Goal: Task Accomplishment & Management: Complete application form

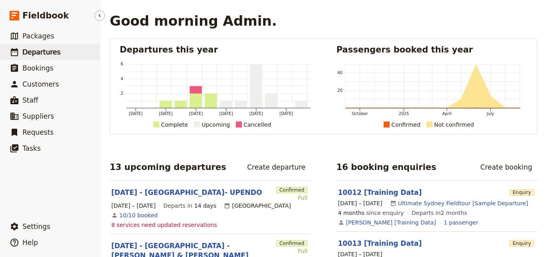
click at [65, 54] on link "​ Departures" at bounding box center [50, 52] width 100 height 16
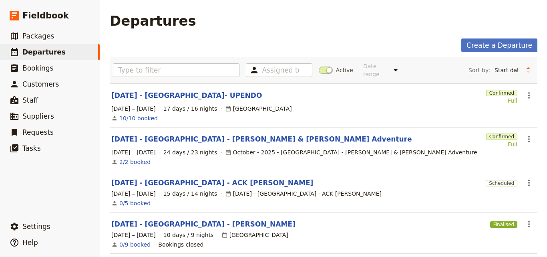
click at [174, 90] on link "[DATE] - [GEOGRAPHIC_DATA]- UPENDO" at bounding box center [186, 95] width 151 height 10
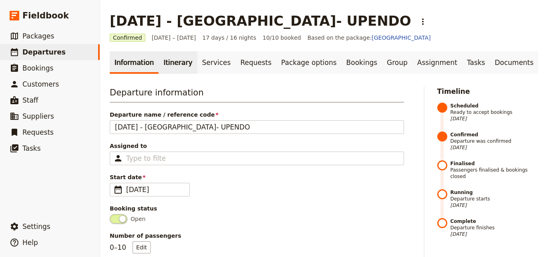
click at [176, 70] on link "Itinerary" at bounding box center [178, 62] width 38 height 22
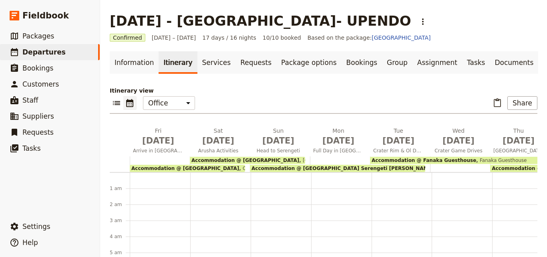
scroll to position [88, 0]
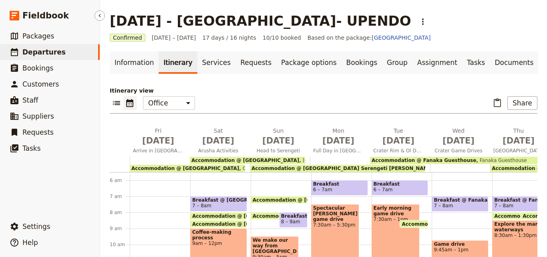
click at [61, 52] on link "​ Departures" at bounding box center [50, 52] width 100 height 16
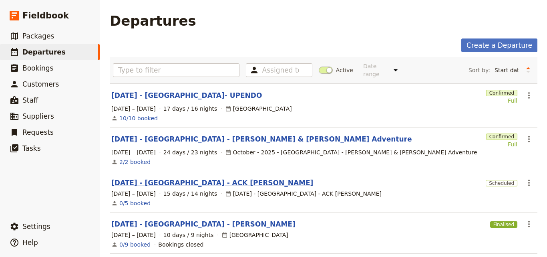
click at [178, 178] on link "[DATE] - [GEOGRAPHIC_DATA] - ACK [PERSON_NAME]" at bounding box center [212, 183] width 202 height 10
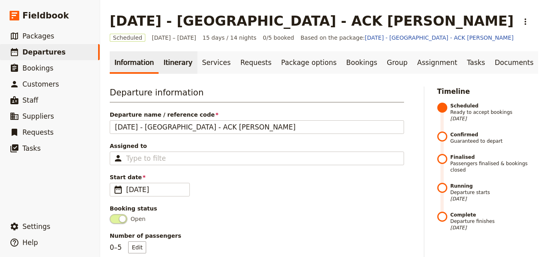
click at [159, 56] on link "Itinerary" at bounding box center [178, 62] width 38 height 22
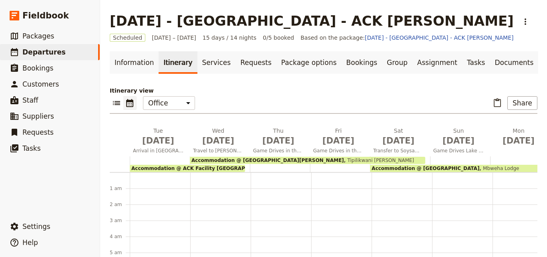
scroll to position [88, 0]
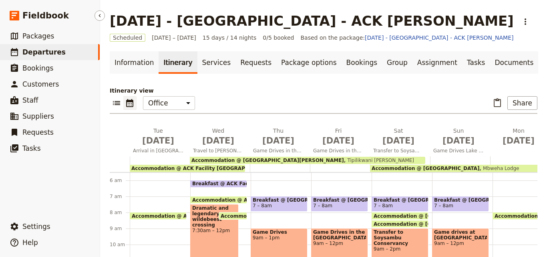
click at [74, 52] on link "​ Departures" at bounding box center [50, 52] width 100 height 16
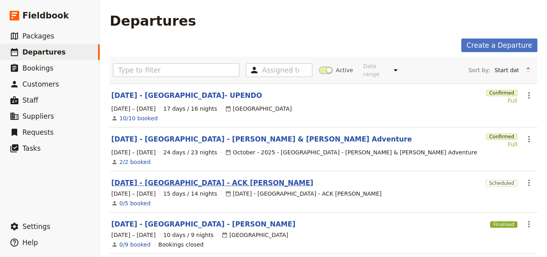
click at [199, 180] on link "[DATE] - [GEOGRAPHIC_DATA] - ACK [PERSON_NAME]" at bounding box center [212, 183] width 202 height 10
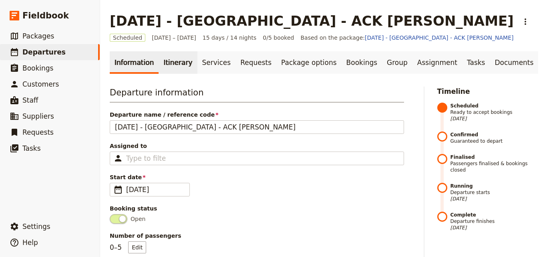
click at [172, 71] on link "Itinerary" at bounding box center [178, 62] width 38 height 22
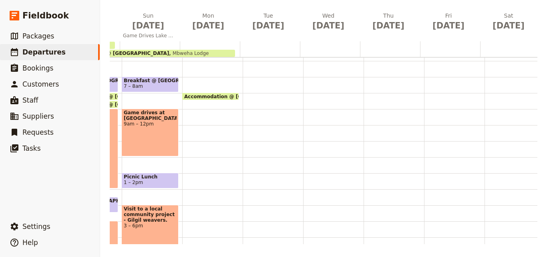
scroll to position [44, 0]
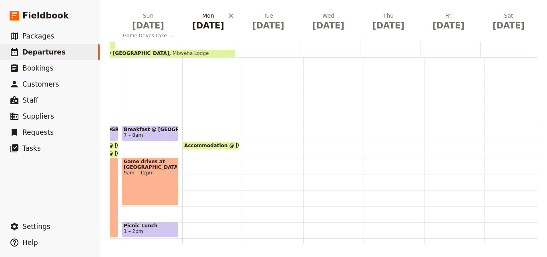
click at [203, 29] on span "[DATE]" at bounding box center [208, 26] width 50 height 12
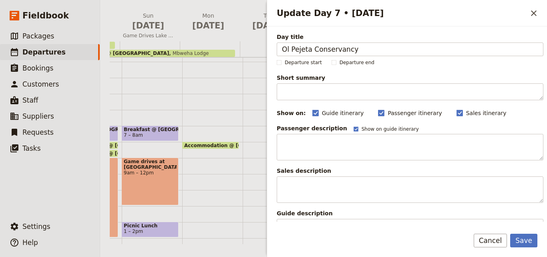
type input "Ol Pejeta Conservancy"
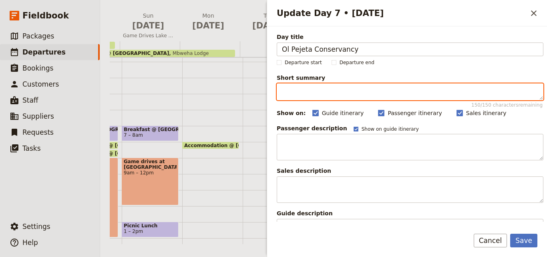
paste textarea "Breakfast then head to Ol Pejeta Conservancy in Nanyuki for Big Five sightings,…"
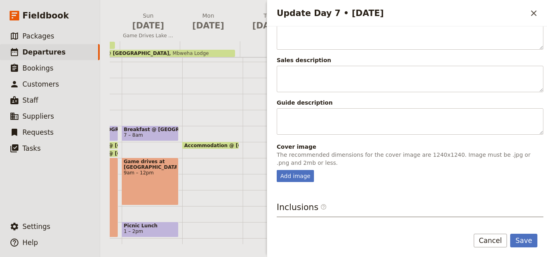
scroll to position [200, 0]
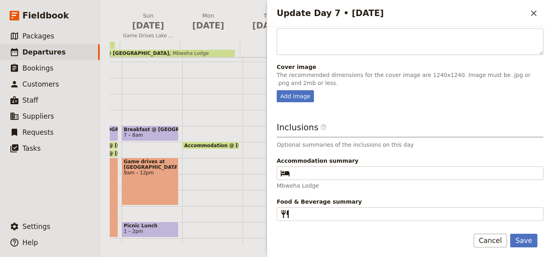
type textarea "Breakfast then head to Ol Pejeta Conservancy in Nanyuki for Big Five sightings,…"
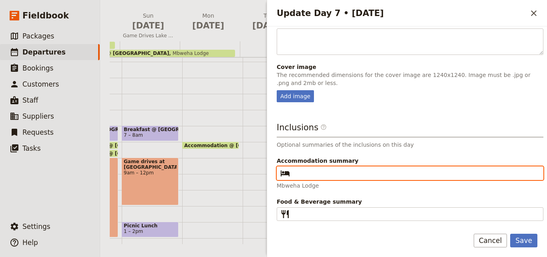
paste input "Sweetwaters [PERSON_NAME]"
type input "Sweetwaters [PERSON_NAME]"
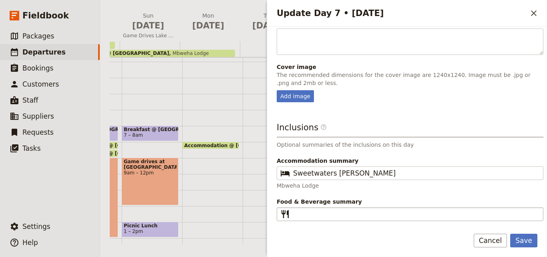
click at [318, 207] on fieldset "​" at bounding box center [410, 214] width 267 height 14
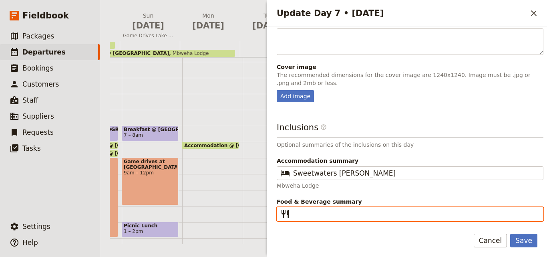
click at [318, 209] on input "Food & Beverage summary ​" at bounding box center [415, 214] width 245 height 10
type input "B L D"
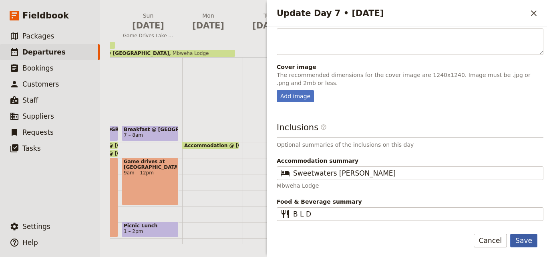
click at [526, 237] on button "Save" at bounding box center [523, 240] width 27 height 14
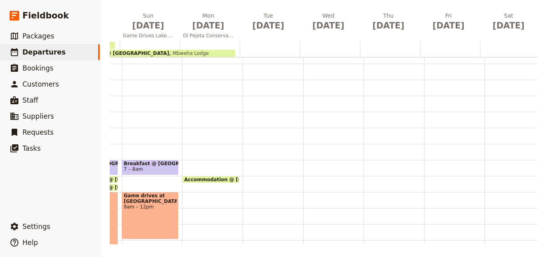
scroll to position [0, 0]
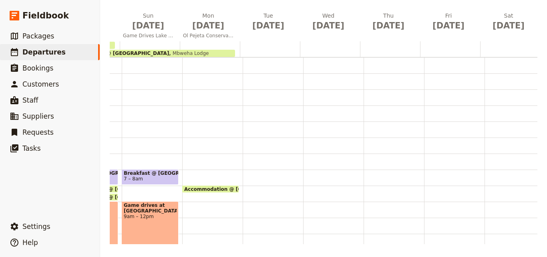
click at [210, 43] on div at bounding box center [210, 49] width 60 height 16
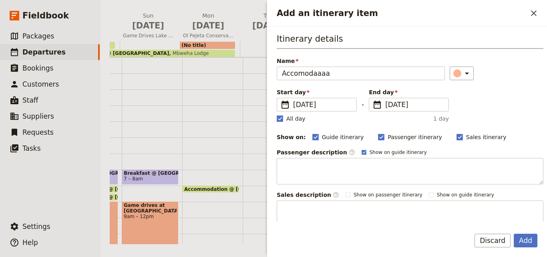
drag, startPoint x: 302, startPoint y: 72, endPoint x: 326, endPoint y: 38, distance: 41.7
click at [326, 38] on h3 "Itinerary details" at bounding box center [410, 41] width 267 height 16
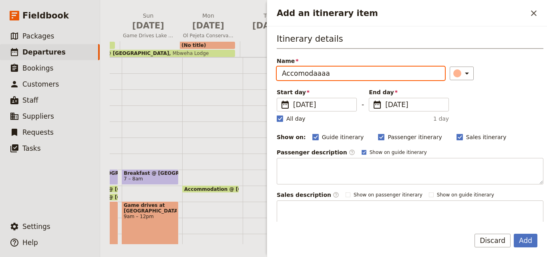
click at [332, 74] on input "Accomodaaaa" at bounding box center [361, 73] width 168 height 14
paste input "Sweetwaters [PERSON_NAME]"
type input "Accommodation @ [GEOGRAPHIC_DATA][PERSON_NAME]"
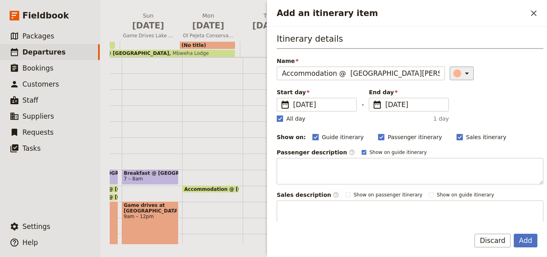
click at [462, 72] on icon "Add an itinerary item" at bounding box center [467, 73] width 10 height 10
click at [450, 98] on div "button" at bounding box center [449, 100] width 8 height 8
click at [278, 118] on rect "Add an itinerary item" at bounding box center [280, 118] width 6 height 6
click at [277, 114] on input "All day" at bounding box center [276, 114] width 0 height 0
checkbox input "false"
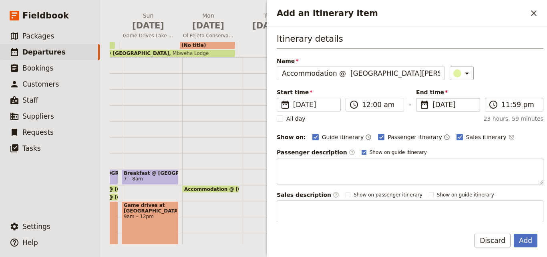
click at [434, 103] on span "[DATE]" at bounding box center [453, 105] width 42 height 10
click at [419, 98] on input "[DATE]" at bounding box center [419, 98] width 0 height 0
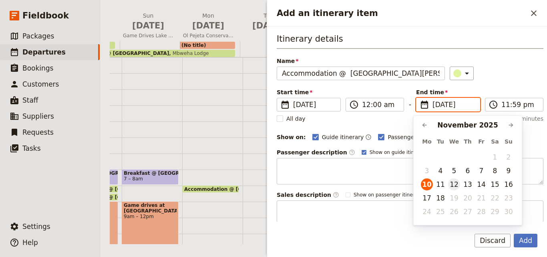
click at [457, 188] on button "12" at bounding box center [454, 184] width 12 height 12
type input "[DATE]"
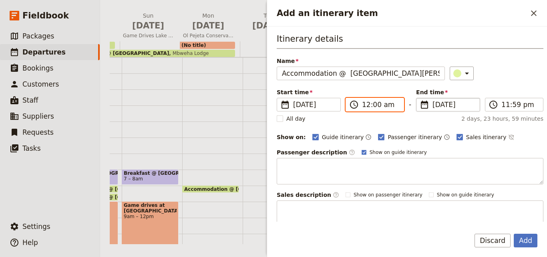
click at [364, 105] on input "12:00 am" at bounding box center [380, 105] width 37 height 10
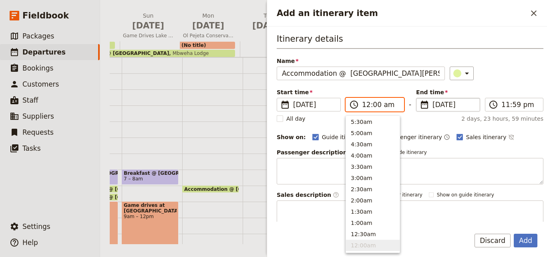
type input "08:00 am"
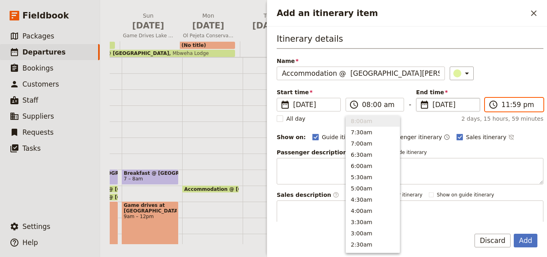
click at [504, 105] on input "11:59 pm" at bounding box center [519, 105] width 37 height 10
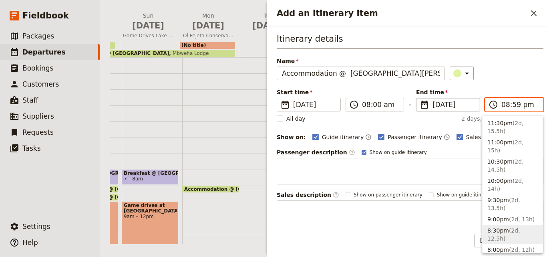
click at [509, 105] on input "08:59 pm" at bounding box center [519, 105] width 37 height 10
click at [524, 104] on input "08:00 pm" at bounding box center [519, 105] width 37 height 10
click at [518, 108] on input "08:00 pm" at bounding box center [519, 105] width 37 height 10
type input "08:00 am"
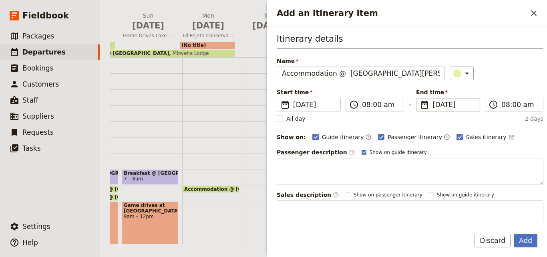
click at [457, 87] on div "Itinerary details Name Accommodation @ [GEOGRAPHIC_DATA][PERSON_NAME] ​ Start t…" at bounding box center [410, 130] width 267 height 194
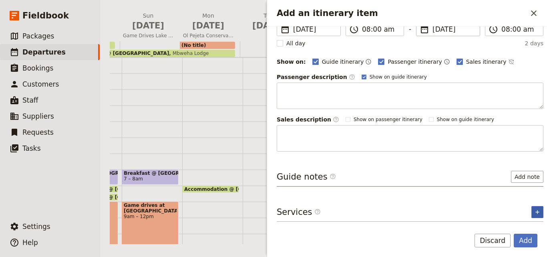
click at [536, 212] on button "​" at bounding box center [537, 212] width 12 height 12
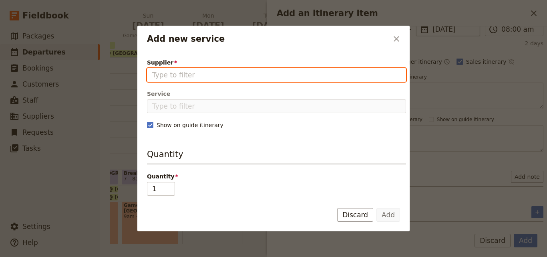
paste input "Sweetwaters [PERSON_NAME]"
type input "Sweetwaters [PERSON_NAME]"
click at [229, 78] on input "Supplier" at bounding box center [276, 75] width 249 height 10
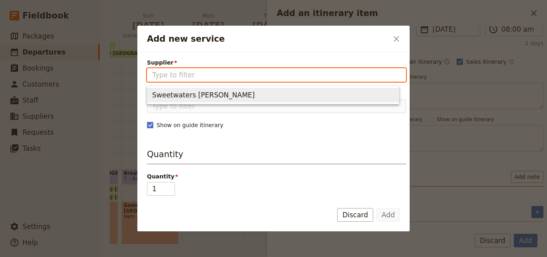
click at [237, 96] on span "Sweetwaters [PERSON_NAME]" at bounding box center [273, 94] width 242 height 11
type input "Sweetwaters [PERSON_NAME]"
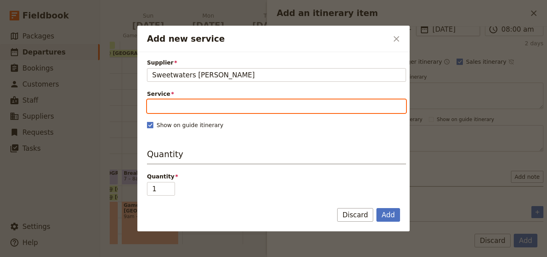
click at [240, 104] on input "Service" at bounding box center [276, 106] width 259 height 14
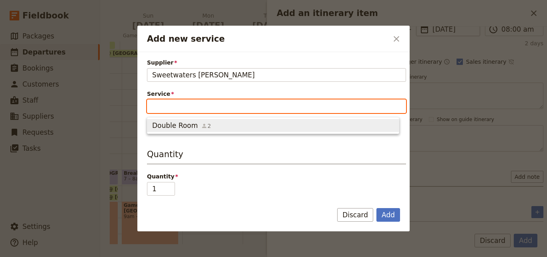
click at [238, 126] on span "Double Room 2" at bounding box center [273, 125] width 242 height 10
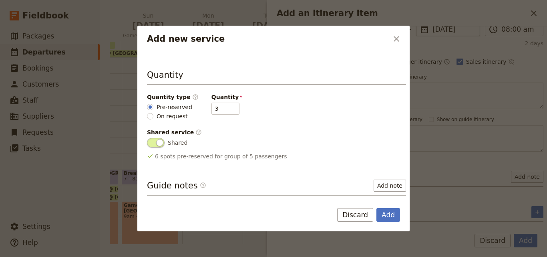
scroll to position [80, 0]
click at [227, 111] on input "2" at bounding box center [225, 108] width 28 height 12
click at [227, 111] on input "1" at bounding box center [225, 108] width 28 height 12
type input "2"
click at [226, 106] on input "2" at bounding box center [225, 108] width 28 height 12
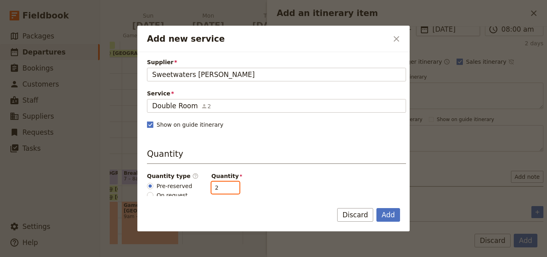
scroll to position [0, 0]
click at [387, 217] on button "Add" at bounding box center [388, 215] width 24 height 14
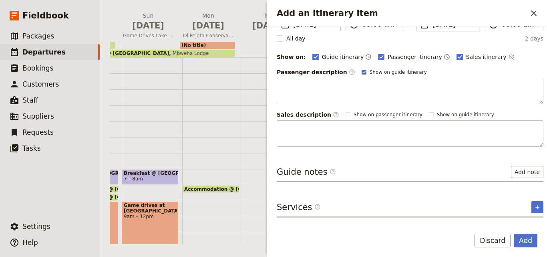
scroll to position [104, 0]
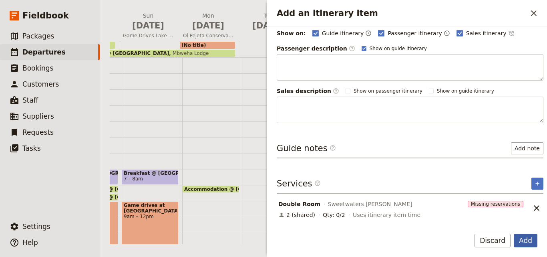
click at [530, 240] on button "Add" at bounding box center [526, 240] width 24 height 14
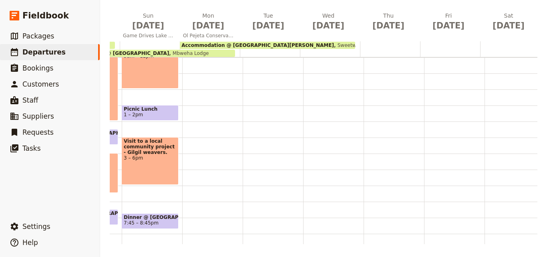
scroll to position [200, 0]
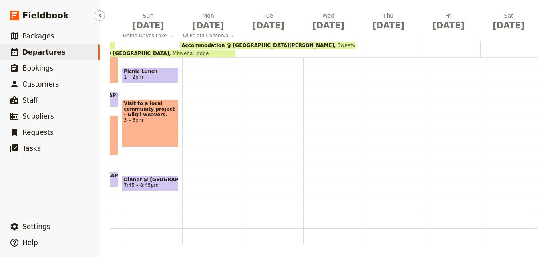
click at [46, 54] on span "Departures" at bounding box center [43, 52] width 43 height 8
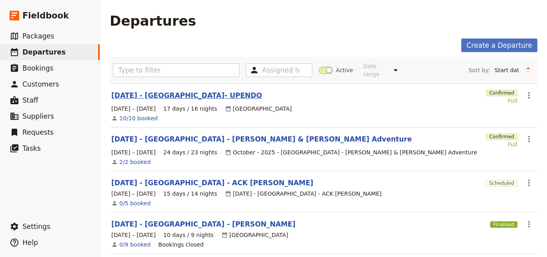
click at [178, 90] on link "[DATE] - [GEOGRAPHIC_DATA]- UPENDO" at bounding box center [186, 95] width 151 height 10
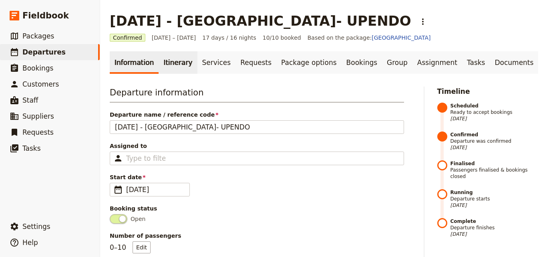
click at [169, 71] on link "Itinerary" at bounding box center [178, 62] width 38 height 22
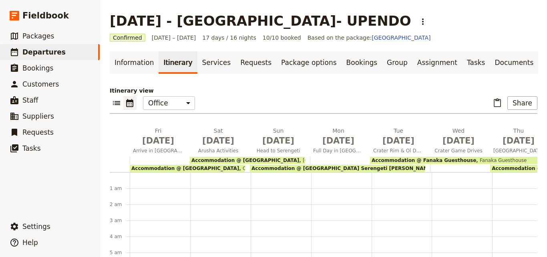
scroll to position [88, 0]
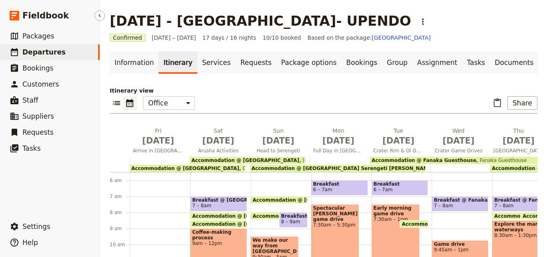
click at [72, 49] on link "​ Departures" at bounding box center [50, 52] width 100 height 16
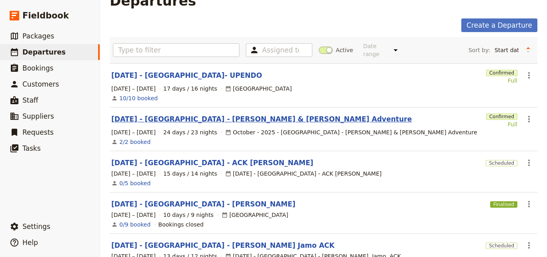
scroll to position [120, 0]
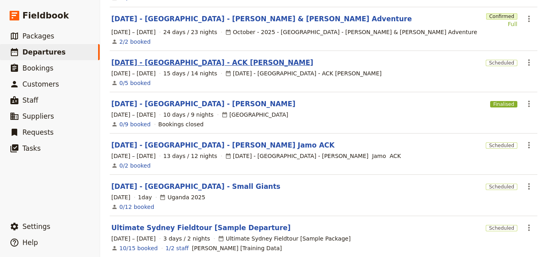
click at [195, 58] on link "[DATE] - [GEOGRAPHIC_DATA] - ACK [PERSON_NAME]" at bounding box center [212, 63] width 202 height 10
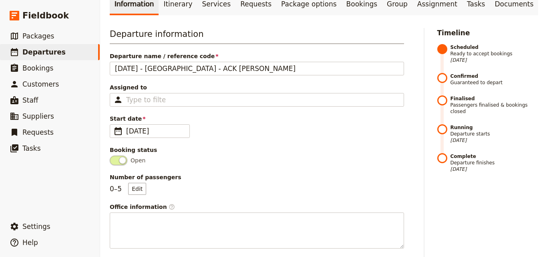
scroll to position [40, 0]
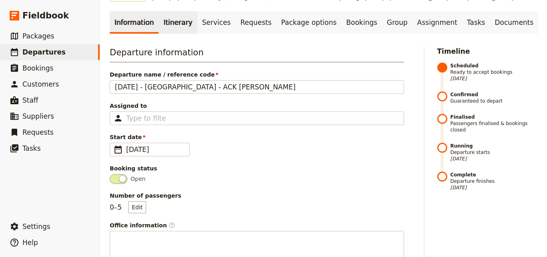
click at [175, 28] on link "Itinerary" at bounding box center [178, 22] width 38 height 22
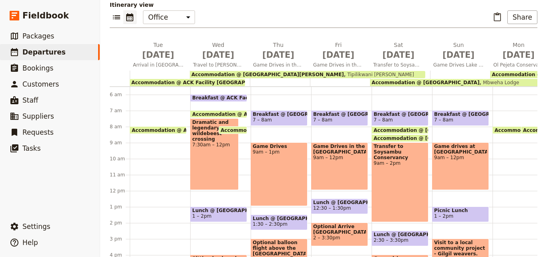
scroll to position [115, 0]
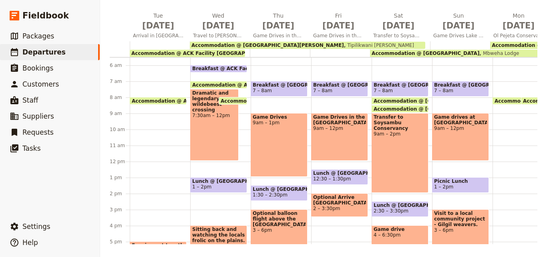
click at [528, 244] on main "[DATE] - [GEOGRAPHIC_DATA] - ACK [PERSON_NAME] ​ Scheduled [DATE] – [DATE] 15 d…" at bounding box center [323, 70] width 447 height 371
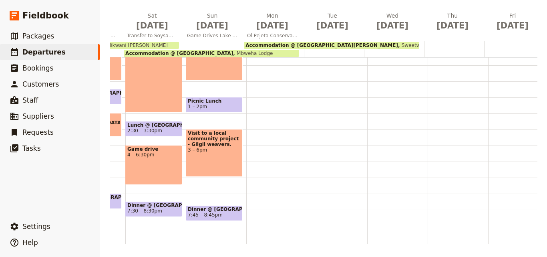
scroll to position [88, 0]
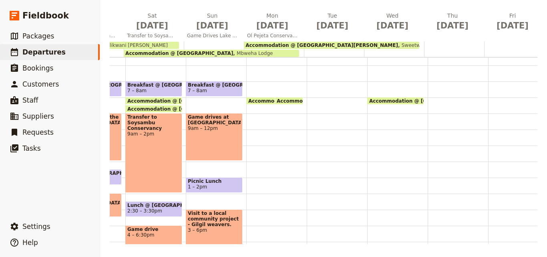
click at [231, 84] on span "Breakfast @ [GEOGRAPHIC_DATA]" at bounding box center [214, 85] width 53 height 6
drag, startPoint x: 233, startPoint y: 84, endPoint x: 217, endPoint y: 91, distance: 16.7
click at [217, 91] on span "7 – 8am" at bounding box center [214, 91] width 53 height 6
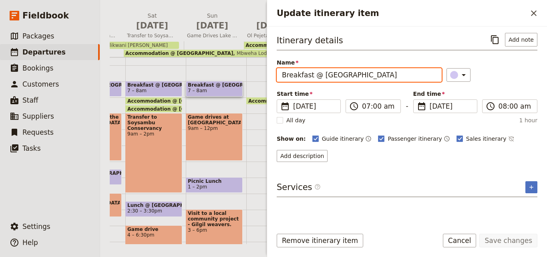
drag, startPoint x: 368, startPoint y: 77, endPoint x: 280, endPoint y: 77, distance: 88.5
click at [280, 77] on input "Breakfast @ [GEOGRAPHIC_DATA]" at bounding box center [359, 75] width 165 height 14
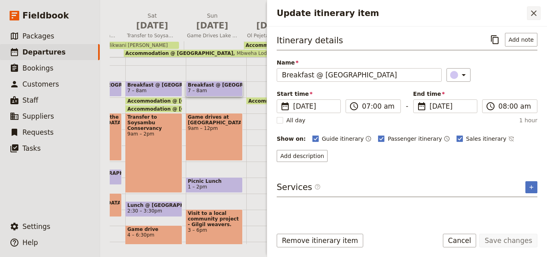
click at [530, 19] on button "​" at bounding box center [534, 13] width 14 height 14
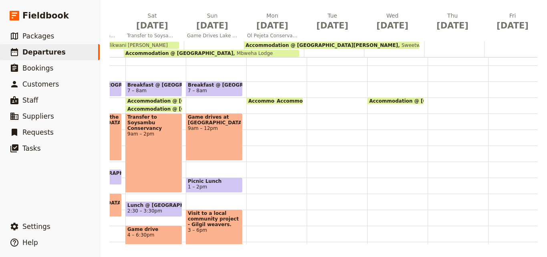
click at [271, 85] on div "Accommodation @ [GEOGRAPHIC_DATA] 8am [GEOGRAPHIC_DATA] Accommodation @ [GEOGRA…" at bounding box center [276, 161] width 60 height 384
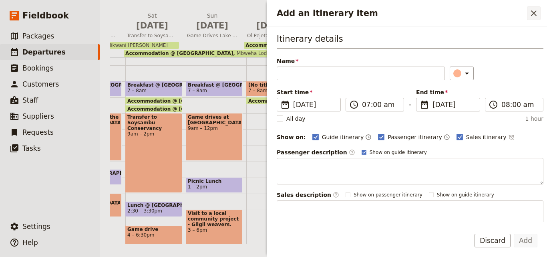
click at [536, 20] on button "​" at bounding box center [534, 13] width 14 height 14
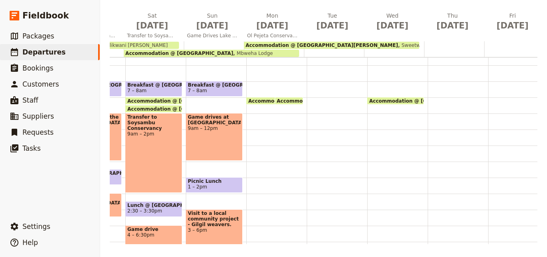
click at [250, 76] on div "Accommodation @ [GEOGRAPHIC_DATA] 8am [GEOGRAPHIC_DATA] Accommodation @ [GEOGRA…" at bounding box center [276, 161] width 60 height 384
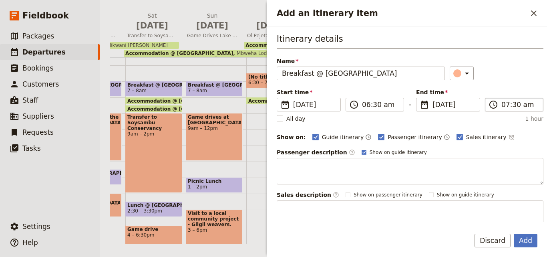
type input "Breakfast @ [GEOGRAPHIC_DATA]"
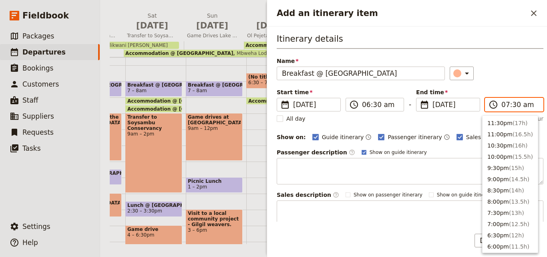
scroll to position [360, 0]
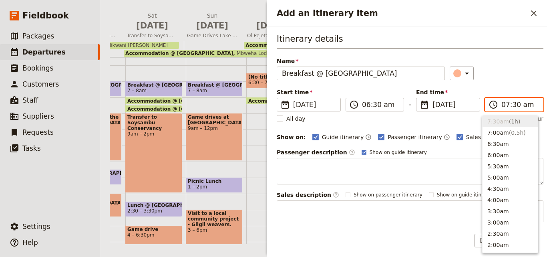
click at [512, 105] on input "07:30 am" at bounding box center [519, 105] width 37 height 10
type input "07:00 am"
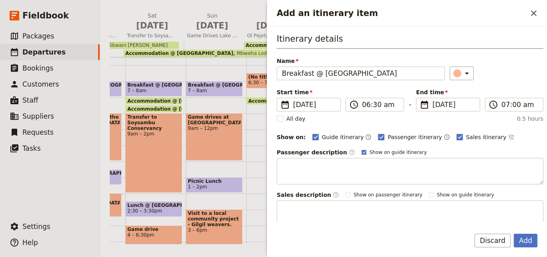
click at [509, 76] on div "​" at bounding box center [497, 73] width 94 height 14
click at [531, 245] on button "Add" at bounding box center [526, 240] width 24 height 14
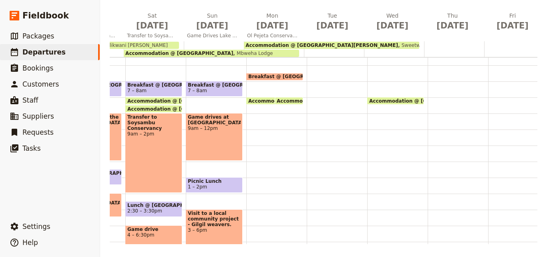
click at [286, 74] on span "Breakfast @ [GEOGRAPHIC_DATA]" at bounding box center [295, 77] width 94 height 6
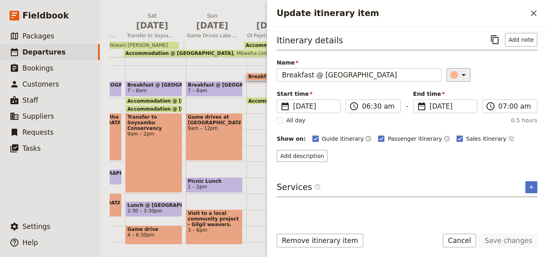
click at [465, 74] on button "​" at bounding box center [458, 75] width 24 height 14
click at [459, 110] on div "button" at bounding box center [459, 111] width 8 height 8
click at [492, 239] on button "Save changes" at bounding box center [508, 240] width 58 height 14
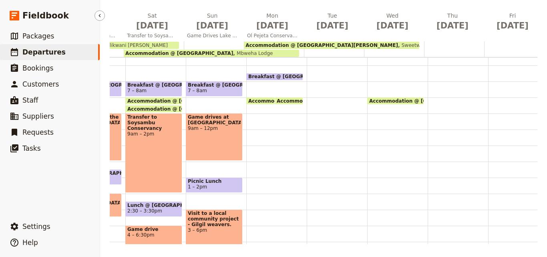
click at [77, 52] on link "​ Departures" at bounding box center [50, 52] width 100 height 16
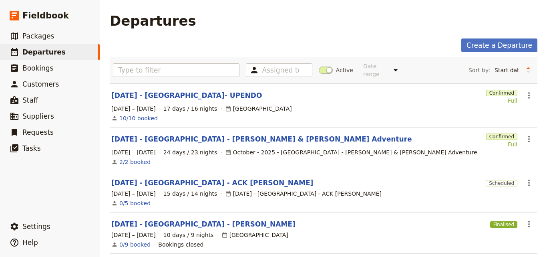
click at [188, 94] on section "[DATE] - [GEOGRAPHIC_DATA]- UPENDO Confirmed Full ​ [DATE] – [DATE] 17 days / 1…" at bounding box center [323, 105] width 427 height 44
click at [188, 90] on link "[DATE] - [GEOGRAPHIC_DATA]- UPENDO" at bounding box center [186, 95] width 151 height 10
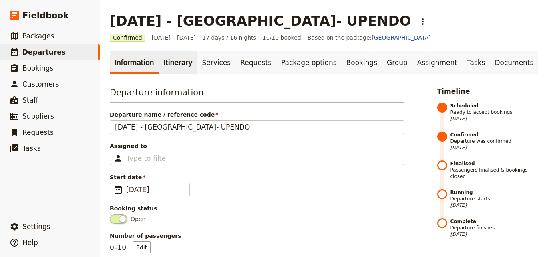
click at [174, 64] on link "Itinerary" at bounding box center [178, 62] width 38 height 22
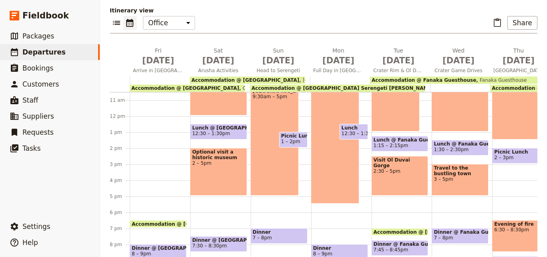
scroll to position [204, 0]
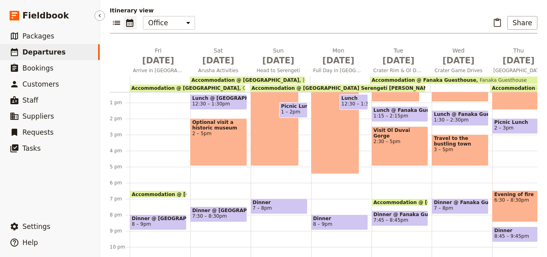
click at [54, 53] on span "Departures" at bounding box center [43, 52] width 43 height 8
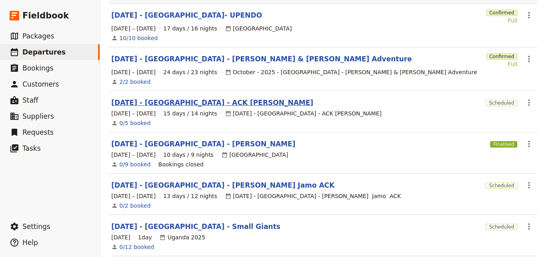
click at [187, 98] on link "[DATE] - [GEOGRAPHIC_DATA] - ACK [PERSON_NAME]" at bounding box center [212, 103] width 202 height 10
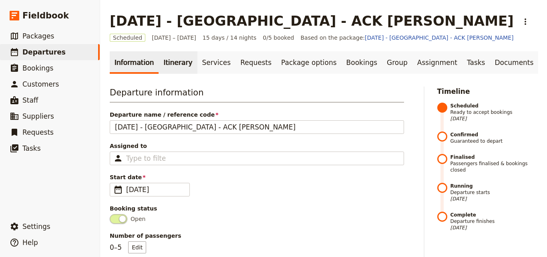
click at [172, 64] on link "Itinerary" at bounding box center [178, 62] width 38 height 22
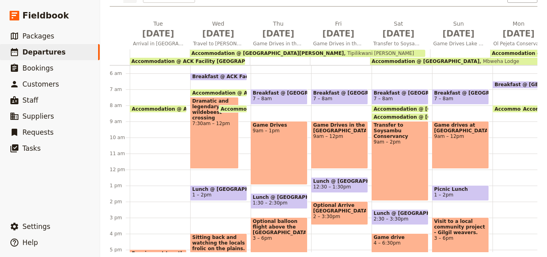
scroll to position [115, 0]
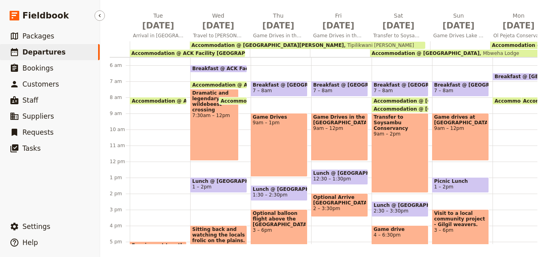
click at [24, 49] on span "Departures" at bounding box center [43, 52] width 43 height 8
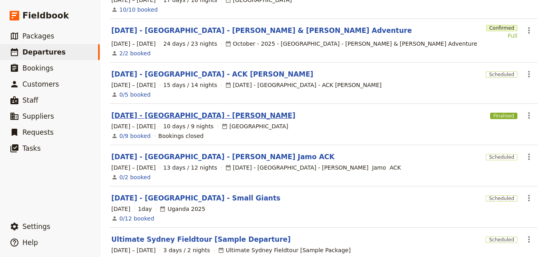
click at [184, 110] on link "[DATE] - [GEOGRAPHIC_DATA] - [PERSON_NAME]" at bounding box center [203, 115] width 184 height 10
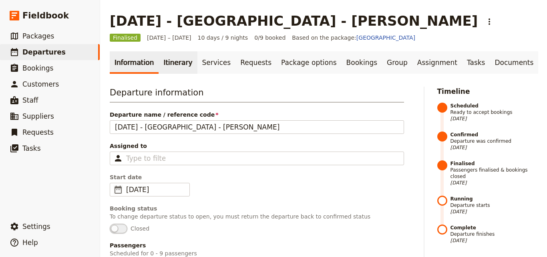
click at [163, 69] on link "Itinerary" at bounding box center [178, 62] width 38 height 22
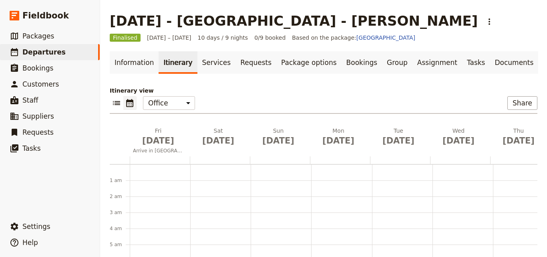
scroll to position [104, 0]
click at [58, 52] on link "​ Departures" at bounding box center [50, 52] width 100 height 16
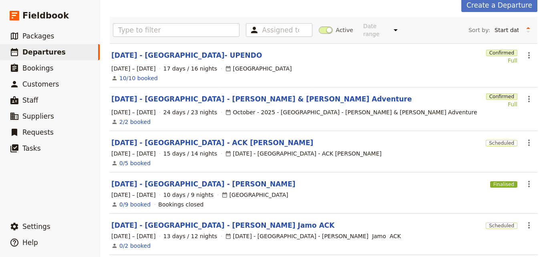
scroll to position [120, 0]
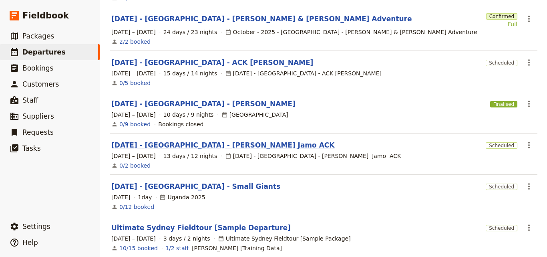
click at [207, 140] on link "[DATE] - [GEOGRAPHIC_DATA] - [PERSON_NAME] Jamo ACK" at bounding box center [222, 145] width 223 height 10
